Goal: Task Accomplishment & Management: Manage account settings

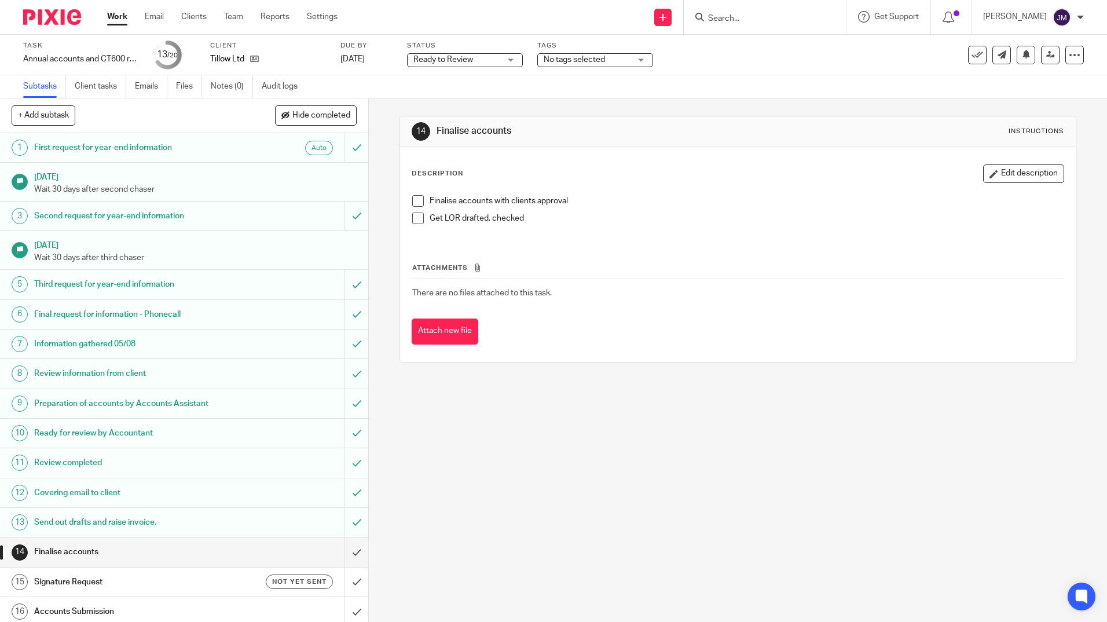
click at [802, 22] on input "Search" at bounding box center [759, 19] width 104 height 10
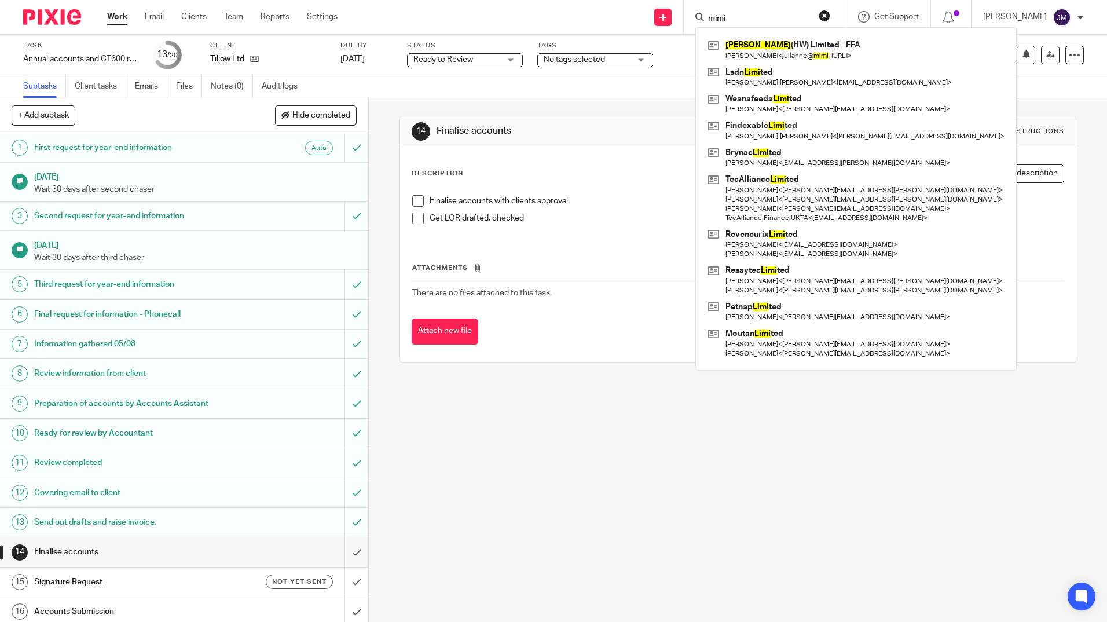
type input "mimi"
click button "submit" at bounding box center [0, 0] width 0 height 0
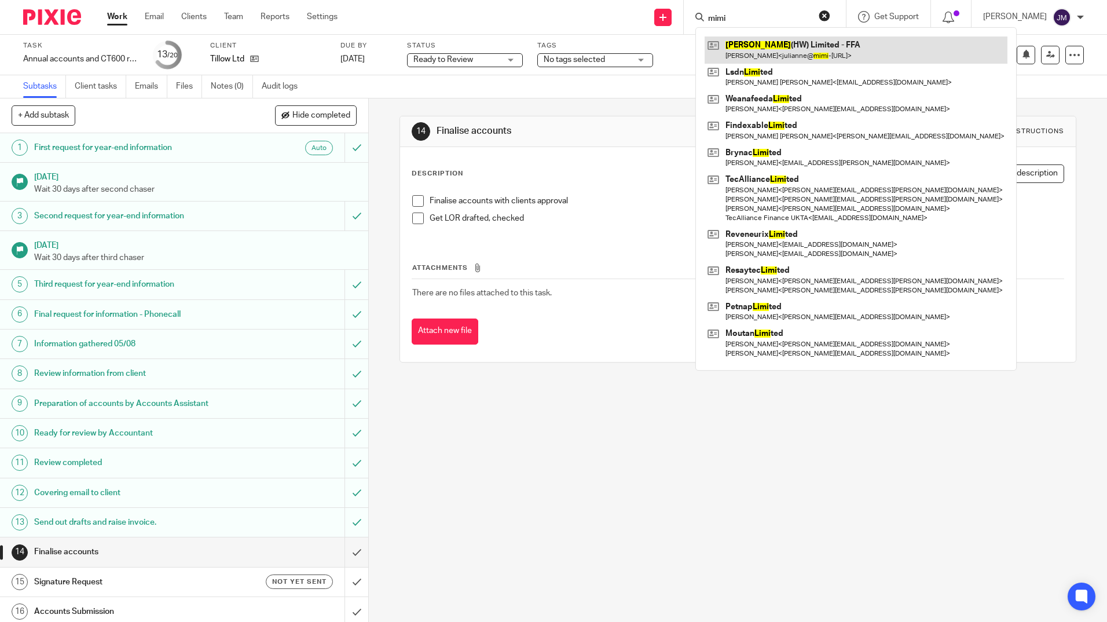
click at [775, 42] on link at bounding box center [856, 49] width 303 height 27
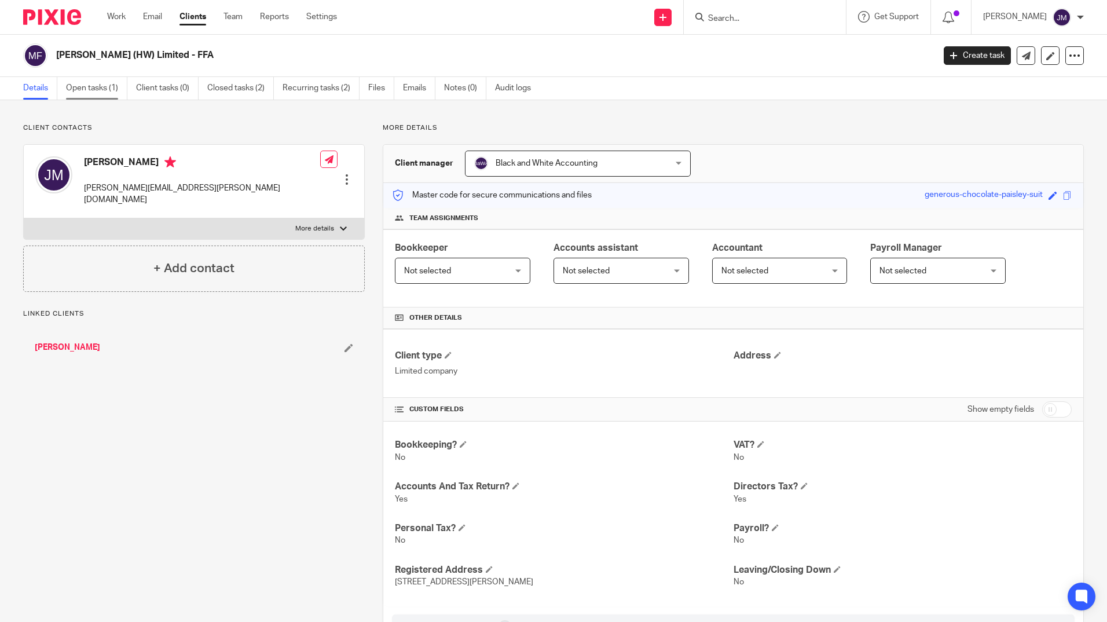
click at [97, 82] on link "Open tasks (1)" at bounding box center [96, 88] width 61 height 23
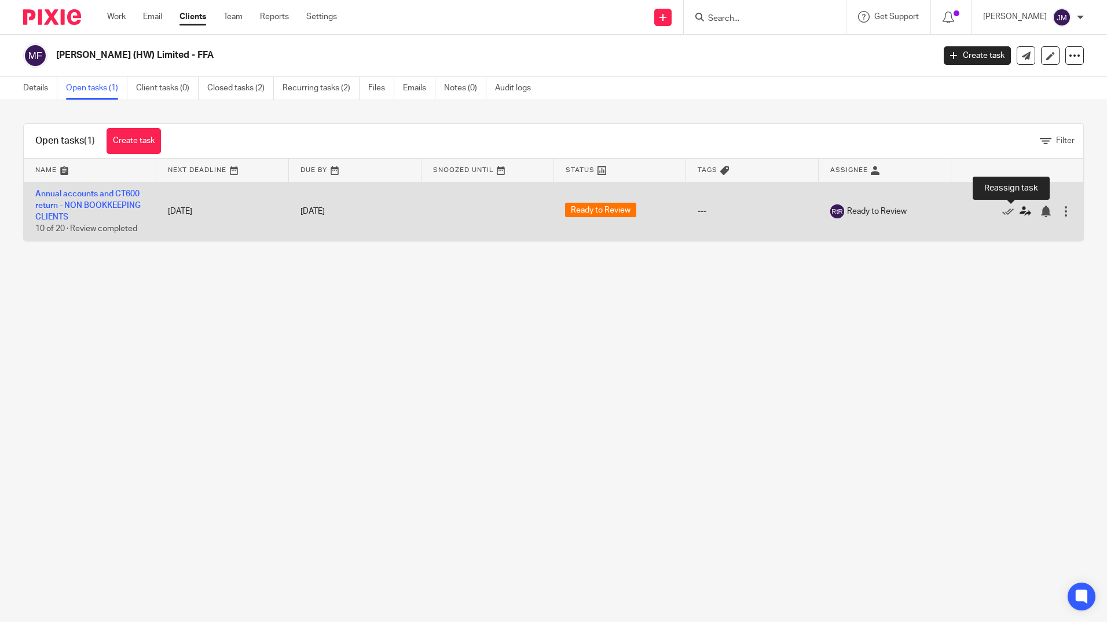
click at [1019, 215] on icon at bounding box center [1025, 212] width 12 height 12
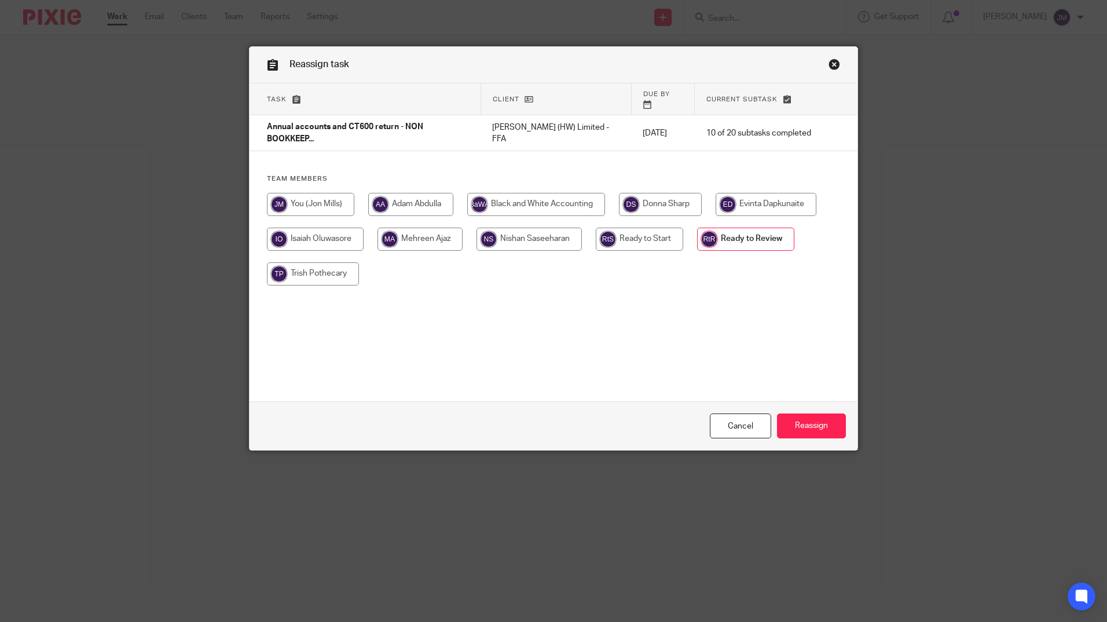
click at [831, 68] on link "Close this dialog window" at bounding box center [834, 66] width 12 height 16
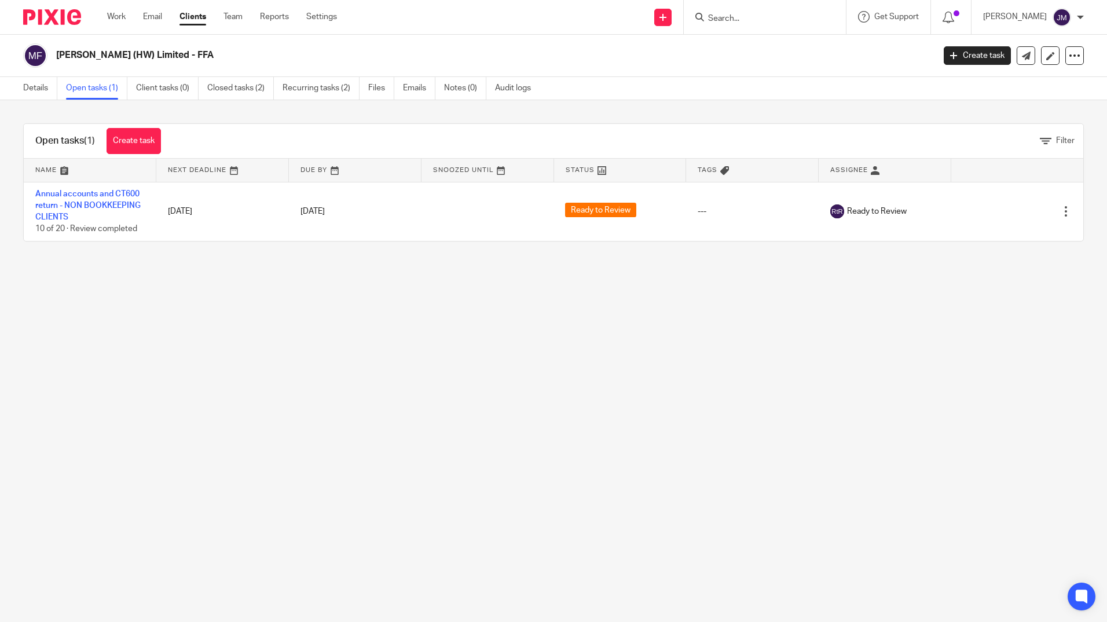
click at [794, 20] on input "Search" at bounding box center [759, 19] width 104 height 10
type input "tillow"
click button "submit" at bounding box center [0, 0] width 0 height 0
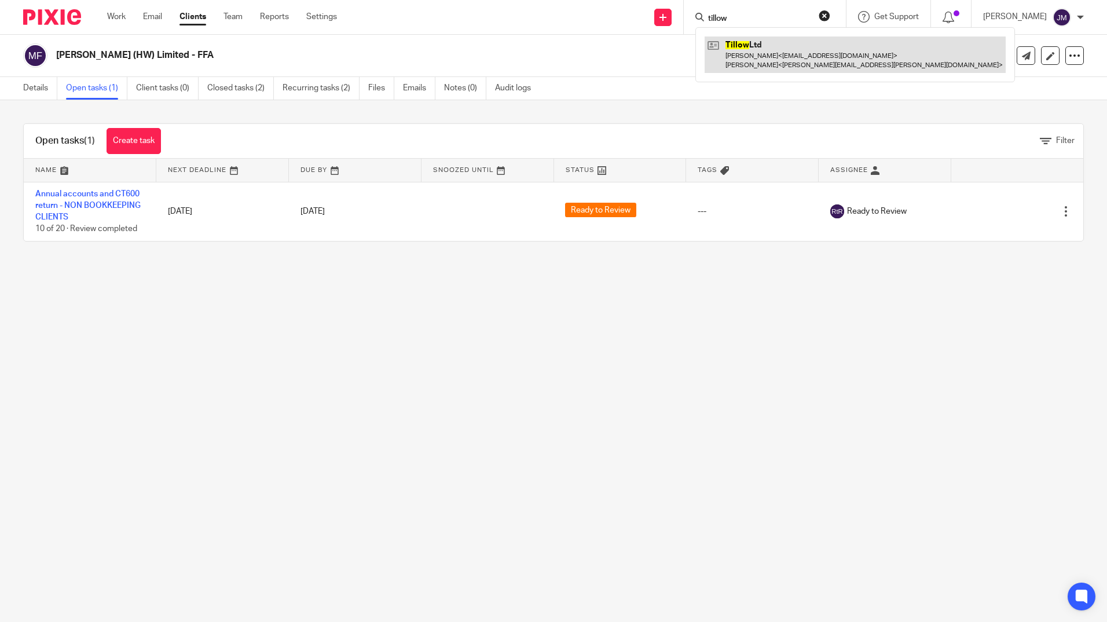
click at [814, 45] on link at bounding box center [855, 54] width 301 height 36
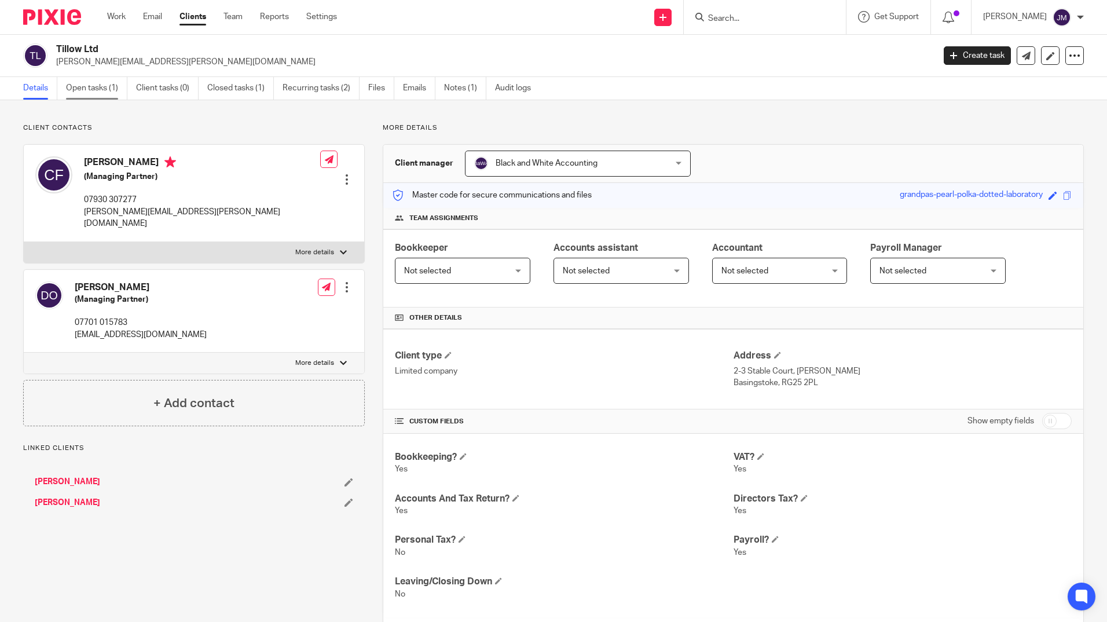
click at [85, 84] on link "Open tasks (1)" at bounding box center [96, 88] width 61 height 23
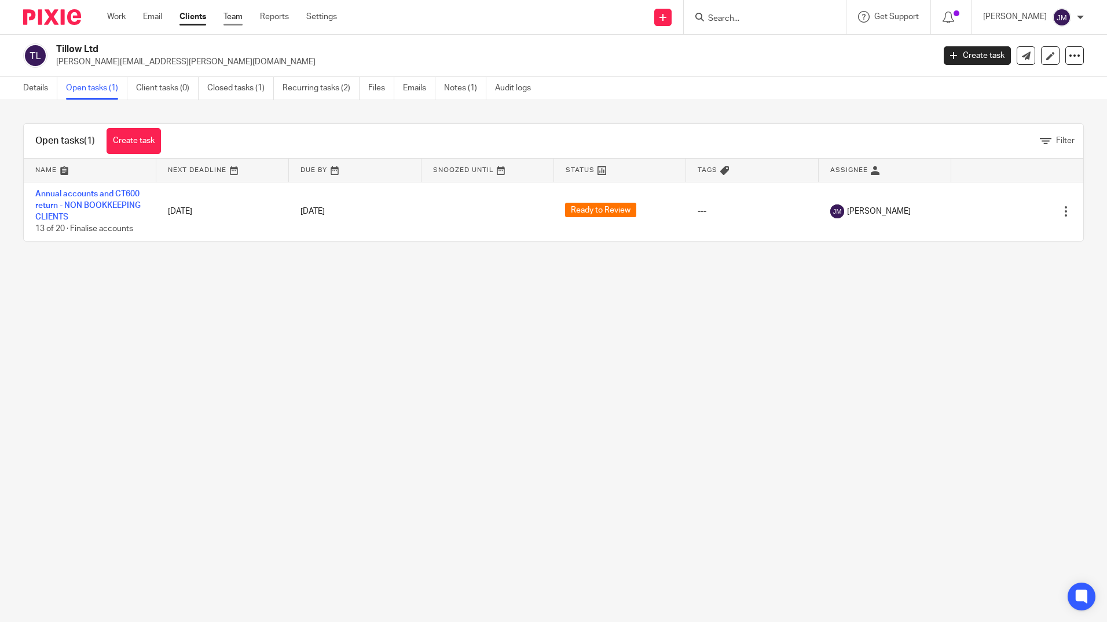
click at [230, 16] on link "Team" at bounding box center [232, 17] width 19 height 12
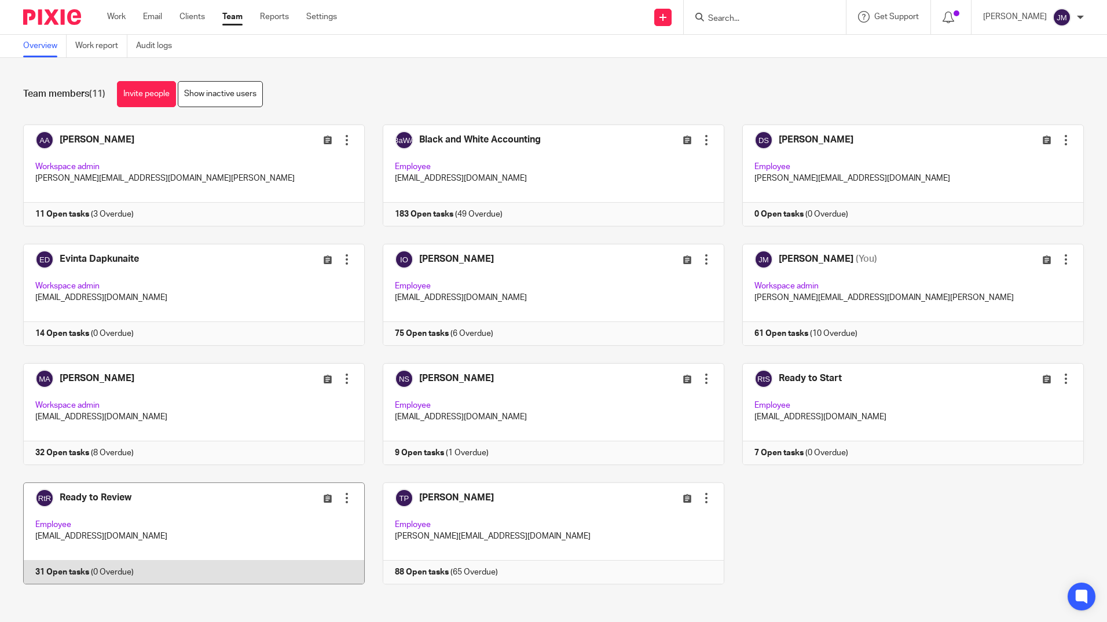
click at [206, 520] on link at bounding box center [185, 533] width 360 height 102
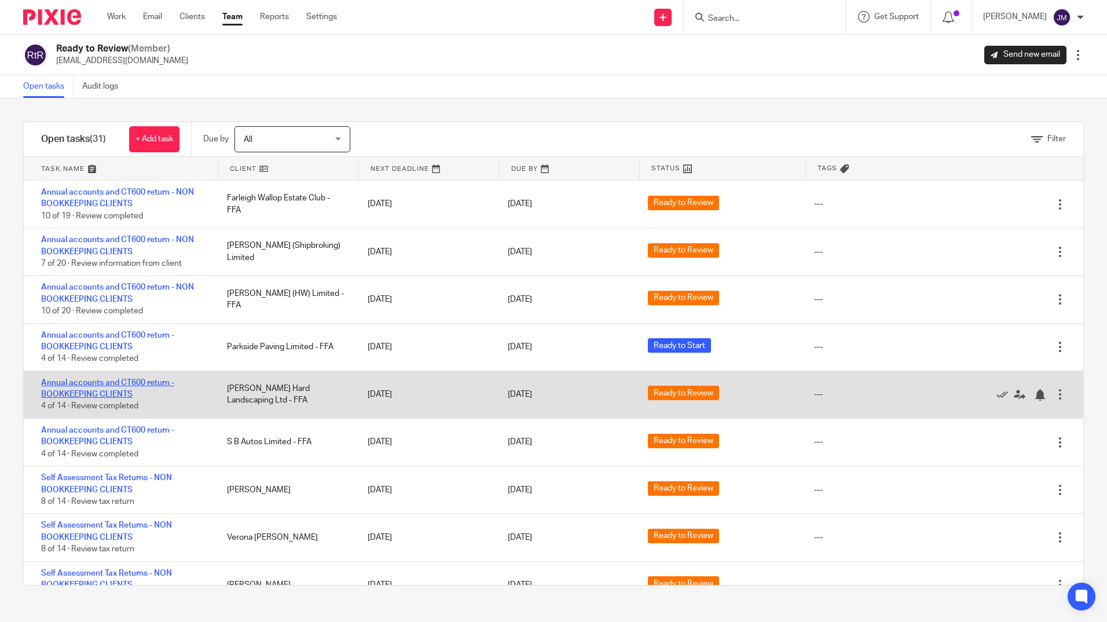
click at [125, 385] on link "Annual accounts and CT600 return - BOOKKEEPING CLIENTS" at bounding box center [107, 389] width 133 height 20
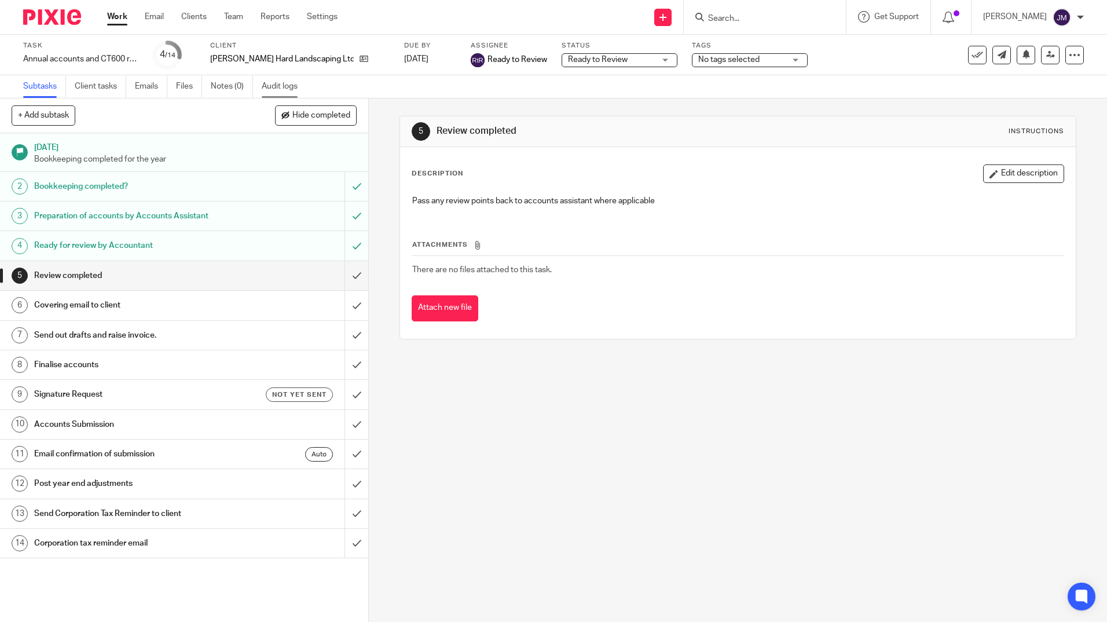
click at [277, 90] on link "Audit logs" at bounding box center [284, 86] width 45 height 23
click at [1041, 59] on link at bounding box center [1050, 55] width 19 height 19
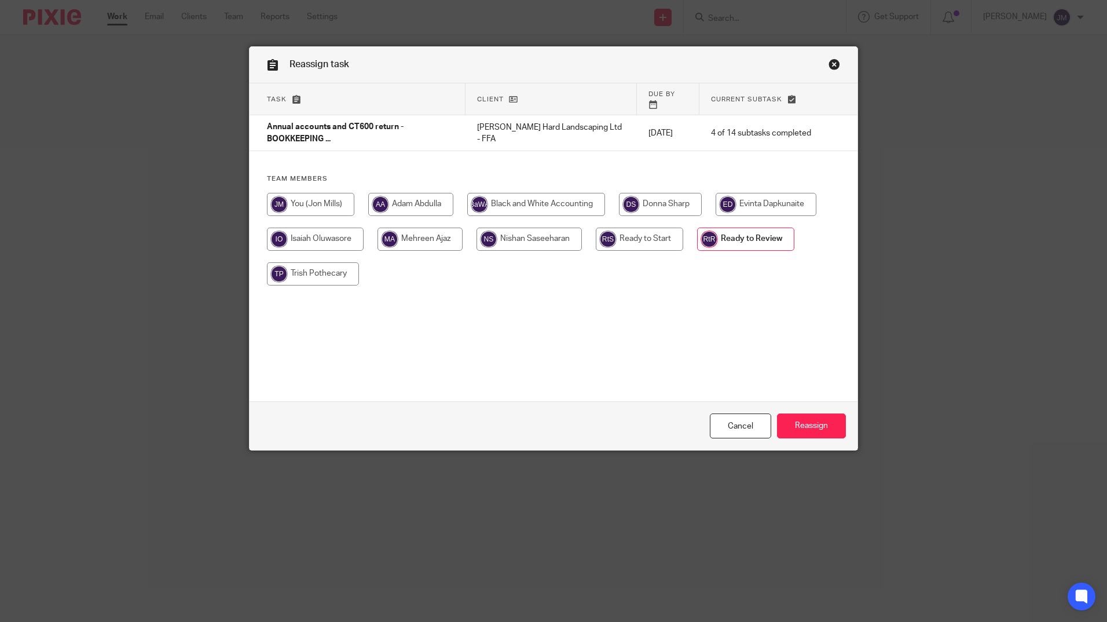
click at [329, 197] on input "radio" at bounding box center [310, 204] width 87 height 23
radio input "true"
click at [805, 433] on input "Reassign" at bounding box center [811, 425] width 69 height 25
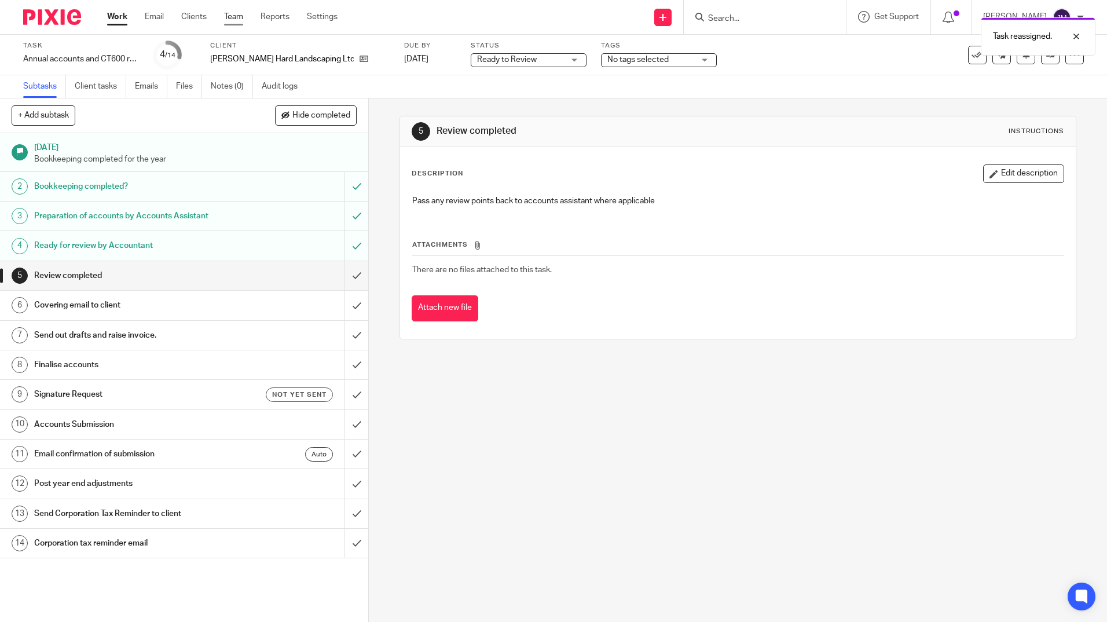
click at [236, 17] on link "Team" at bounding box center [233, 17] width 19 height 12
